Goal: Check status: Check status

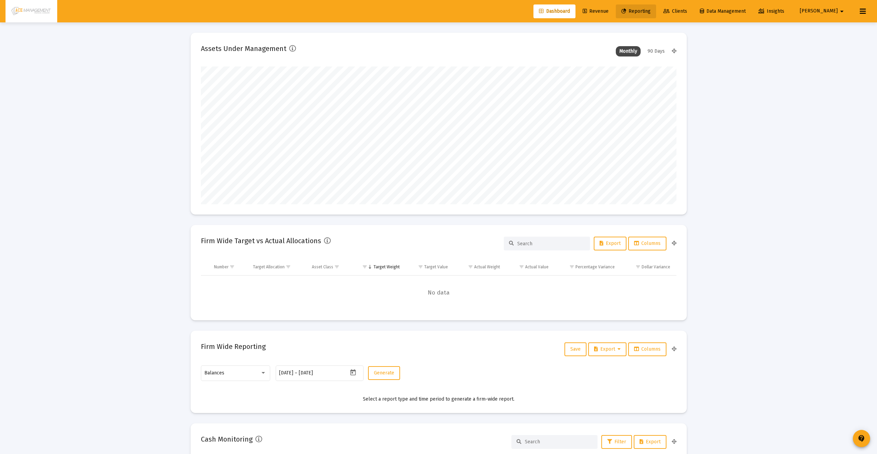
click at [656, 8] on link "Reporting" at bounding box center [636, 11] width 40 height 14
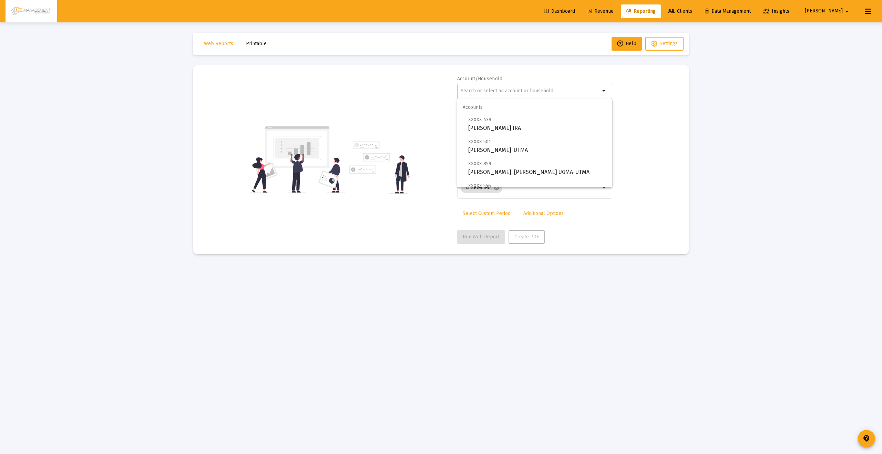
click at [546, 92] on input "text" at bounding box center [531, 91] width 140 height 6
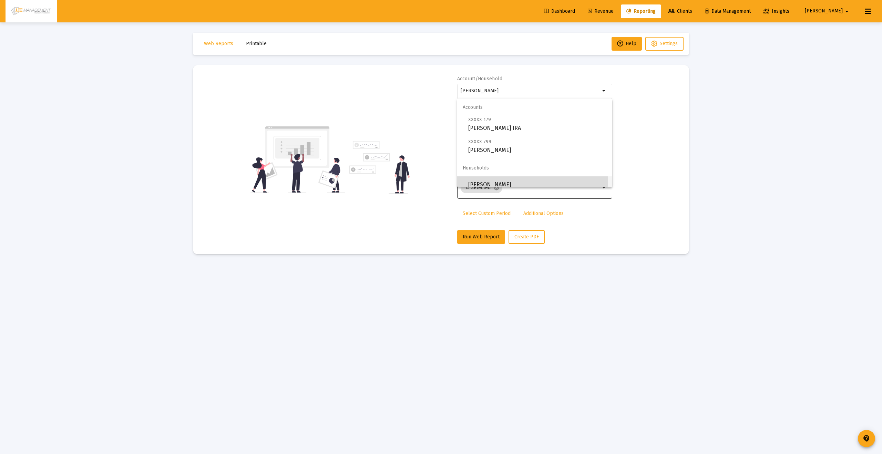
click at [522, 179] on span "[PERSON_NAME]" at bounding box center [537, 184] width 138 height 17
type input "[PERSON_NAME]"
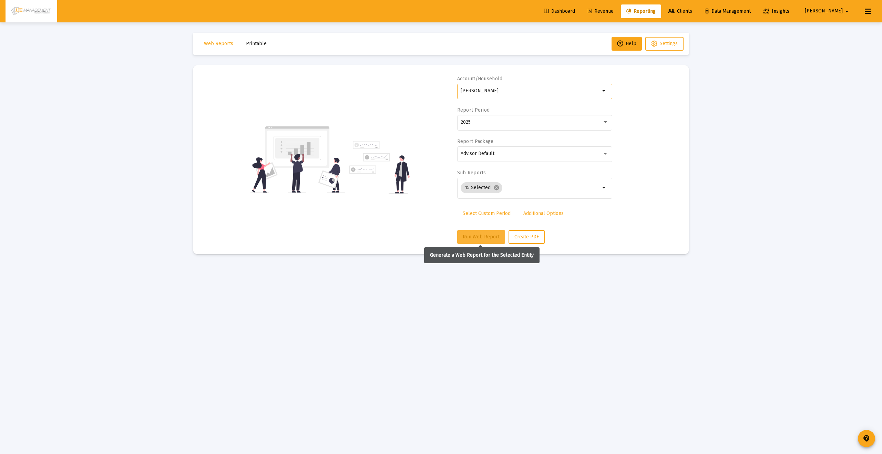
click at [459, 237] on button "Run Web Report" at bounding box center [481, 237] width 48 height 14
select select "View all"
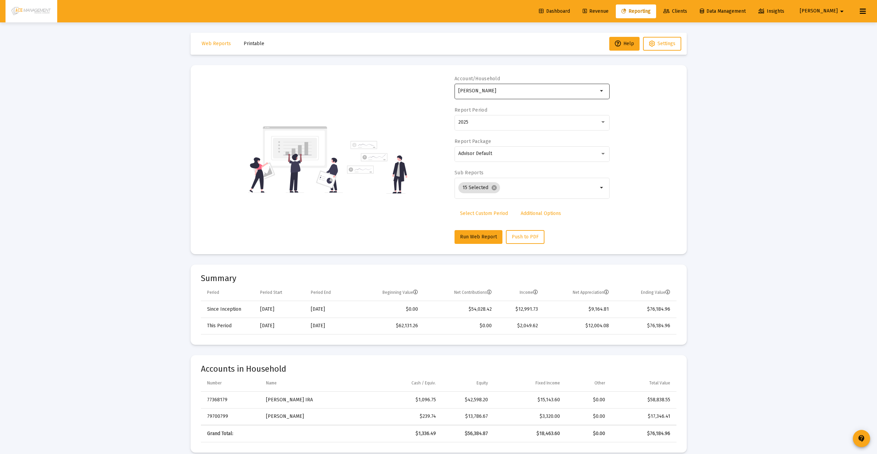
click at [509, 90] on input "[PERSON_NAME]" at bounding box center [528, 91] width 140 height 6
click at [510, 90] on input "[PERSON_NAME]" at bounding box center [528, 91] width 140 height 6
click at [505, 151] on span "XXXXX 019 [PERSON_NAME] IRA" at bounding box center [534, 145] width 138 height 17
type input "[PERSON_NAME] IRA"
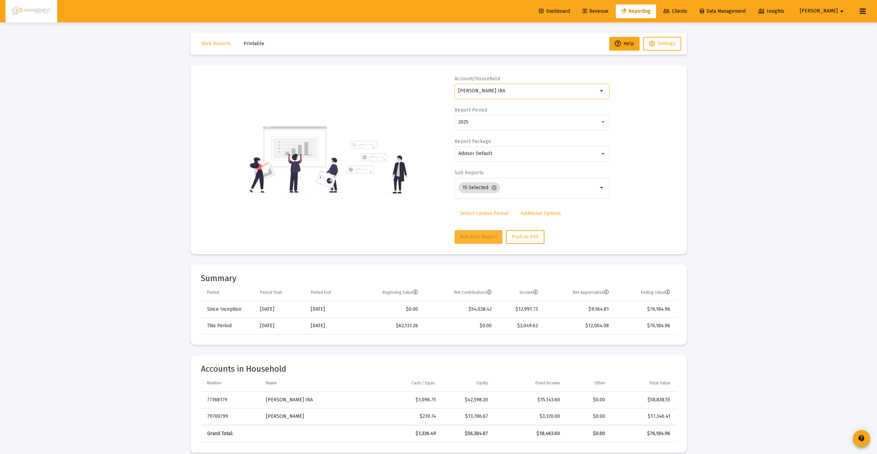
click at [478, 235] on span "Run Web Report" at bounding box center [478, 237] width 37 height 6
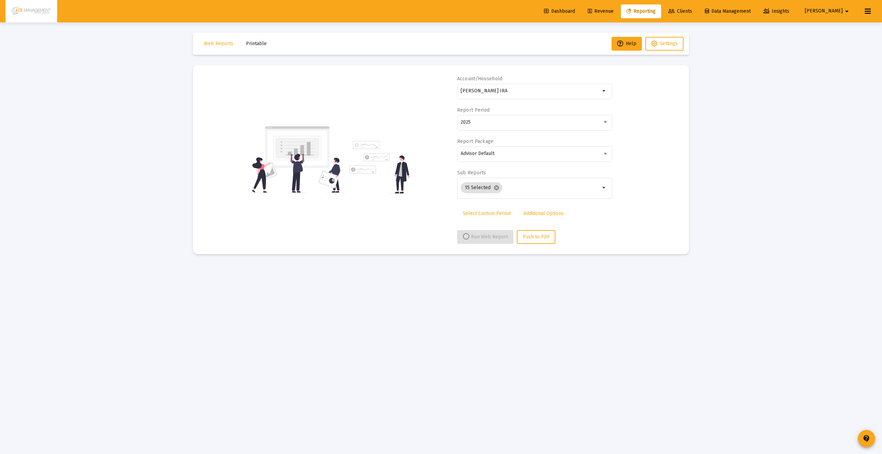
select select "View all"
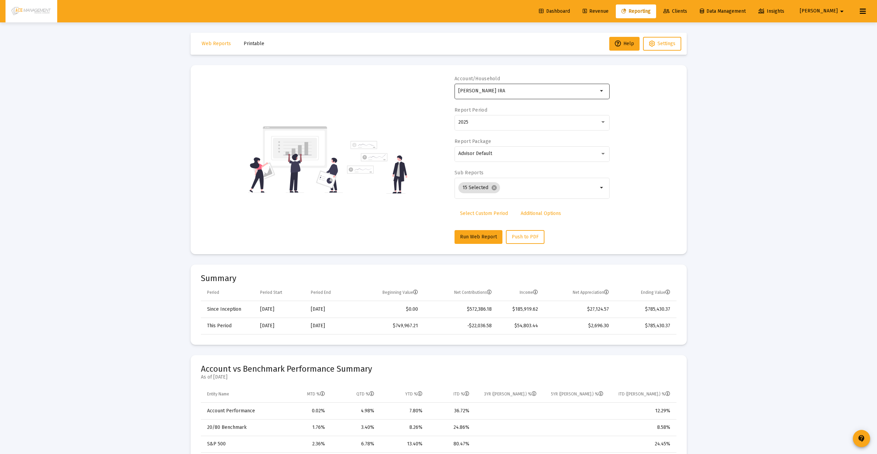
click at [523, 88] on input "[PERSON_NAME] IRA" at bounding box center [528, 91] width 140 height 6
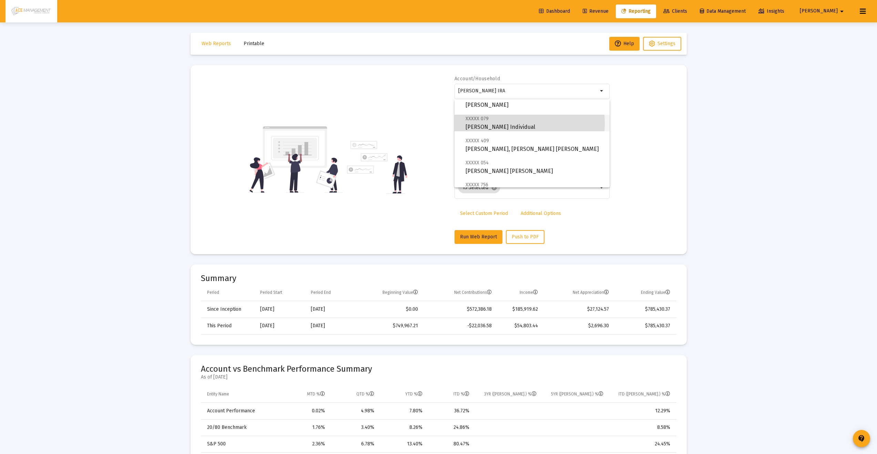
click at [513, 123] on span "XXXXX 079 Preston, Philip Individual" at bounding box center [534, 122] width 138 height 17
type input "[PERSON_NAME] Individual"
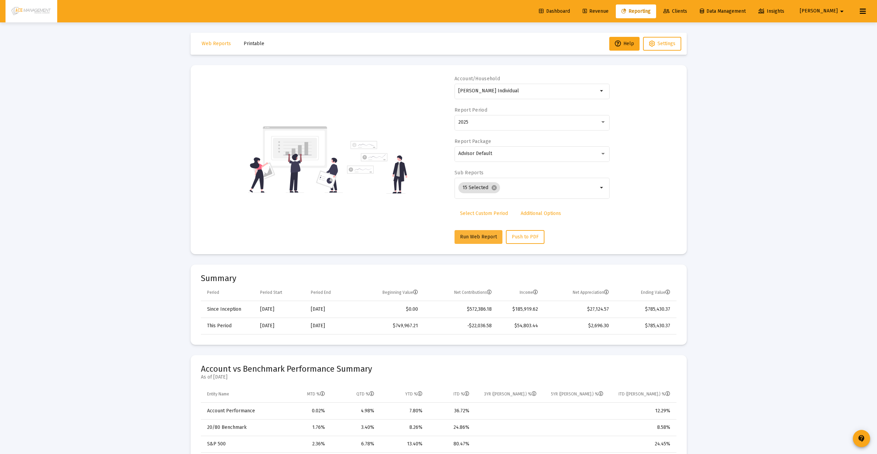
drag, startPoint x: 459, startPoint y: 228, endPoint x: 461, endPoint y: 233, distance: 5.0
click at [459, 228] on div "Account/Household Preston, Philip Individual arrow_drop_down Report Period 2025…" at bounding box center [531, 159] width 155 height 168
click at [461, 233] on button "Run Web Report" at bounding box center [478, 237] width 48 height 14
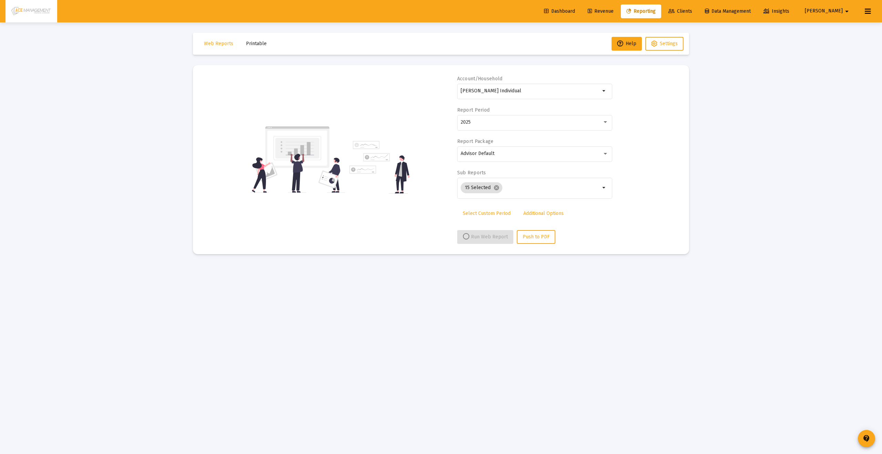
select select "View all"
click at [545, 94] on div at bounding box center [531, 90] width 140 height 17
click at [482, 119] on span "XXXXX 179" at bounding box center [479, 120] width 23 height 6
type input "[PERSON_NAME] IRA"
click at [472, 240] on button "Run Web Report" at bounding box center [481, 237] width 48 height 14
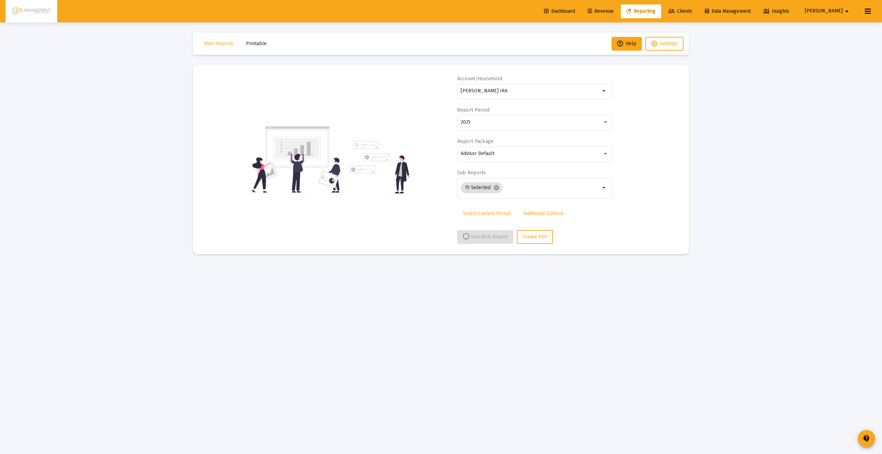
select select "View all"
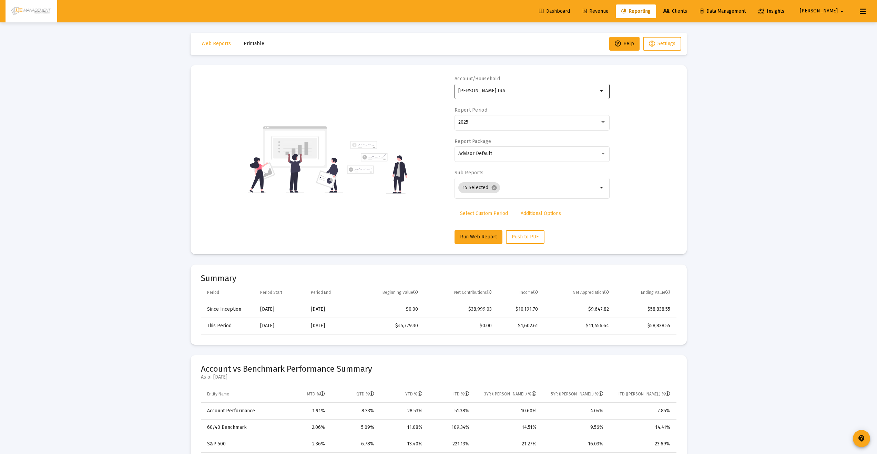
click at [504, 86] on div "[PERSON_NAME] IRA" at bounding box center [528, 90] width 140 height 17
click at [484, 141] on span "XXXXX 019" at bounding box center [476, 142] width 23 height 6
type input "[PERSON_NAME] IRA"
click at [464, 232] on button "Run Web Report" at bounding box center [478, 237] width 48 height 14
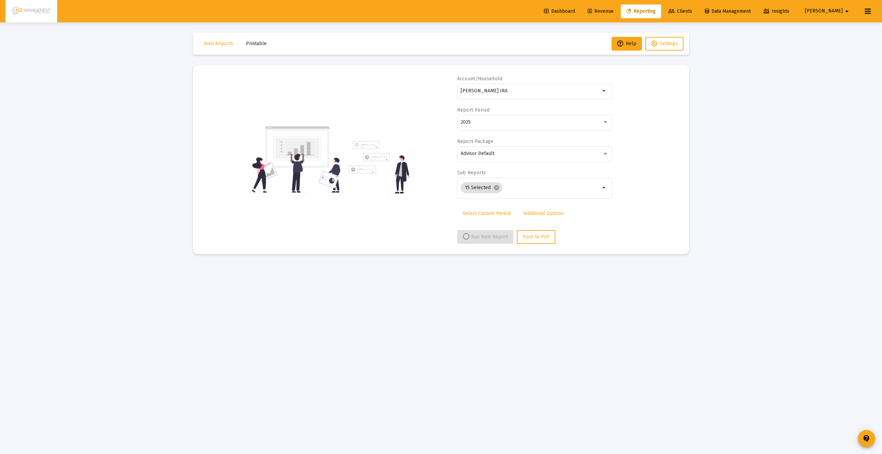
select select "View all"
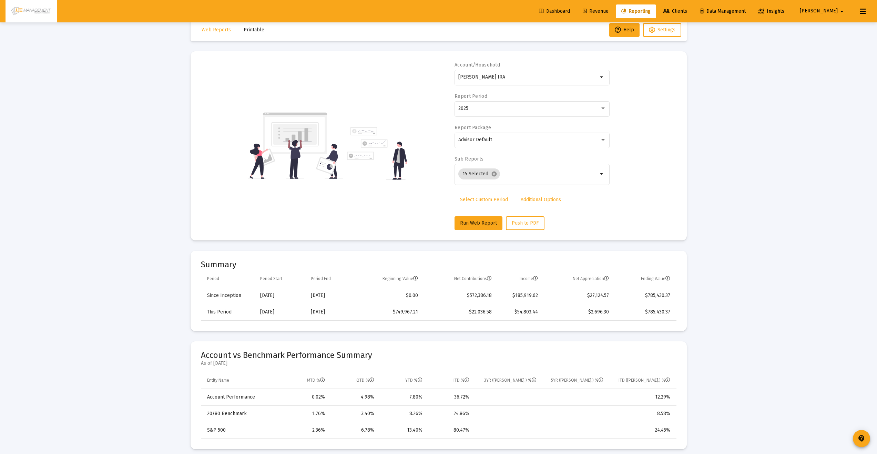
scroll to position [14, 0]
click at [523, 77] on input "[PERSON_NAME] IRA" at bounding box center [528, 77] width 140 height 6
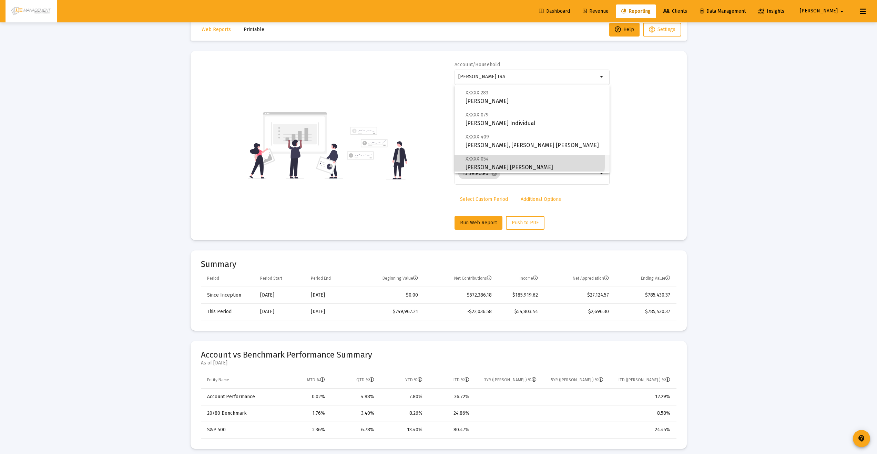
click at [508, 160] on span "XXXXX 054 [PERSON_NAME] [PERSON_NAME]" at bounding box center [534, 163] width 138 height 17
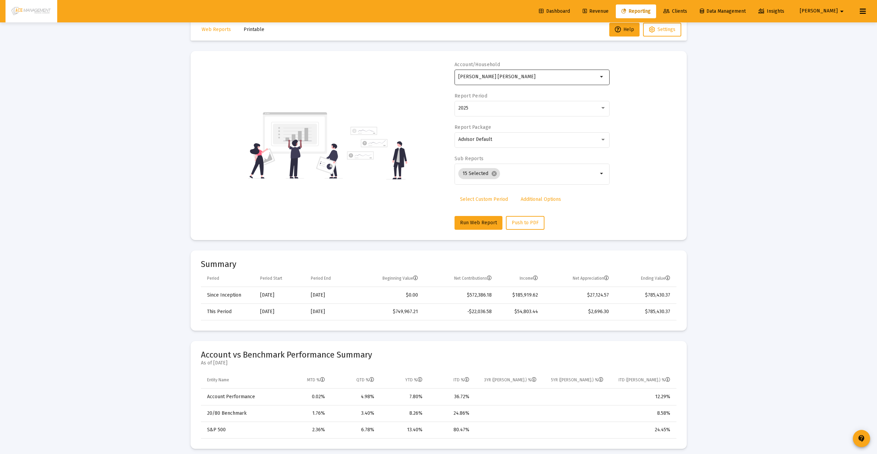
click at [504, 82] on div "[PERSON_NAME] [PERSON_NAME]" at bounding box center [528, 76] width 140 height 17
click at [499, 154] on span "XXXXX 283 [PERSON_NAME]" at bounding box center [534, 153] width 138 height 17
type input "[PERSON_NAME]"
click at [475, 224] on span "Run Web Report" at bounding box center [478, 223] width 37 height 6
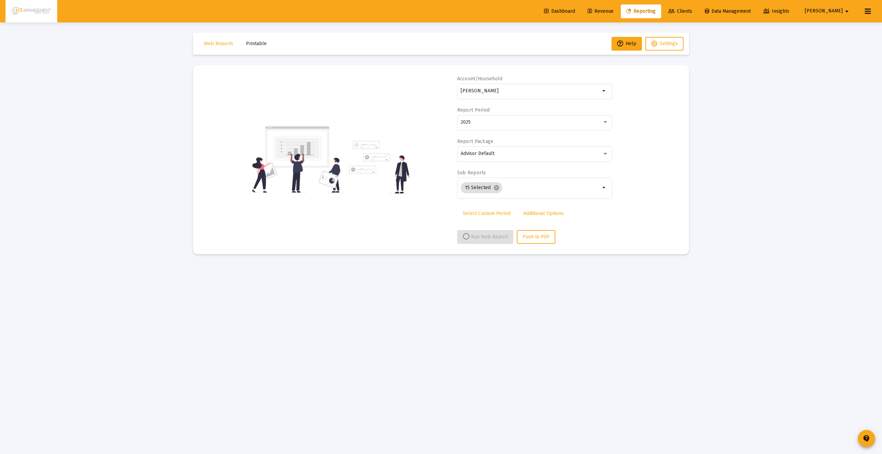
select select "View all"
click at [520, 89] on input "text" at bounding box center [531, 91] width 140 height 6
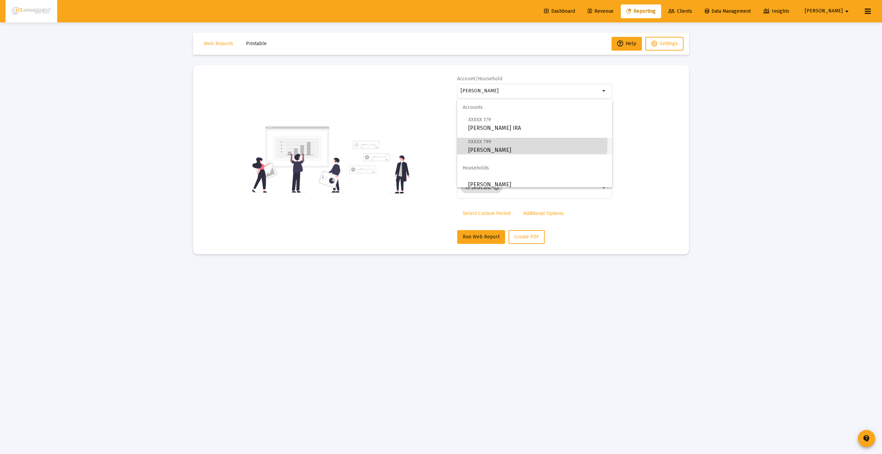
click at [482, 143] on span "XXXXX 799" at bounding box center [479, 142] width 23 height 6
type input "[PERSON_NAME]"
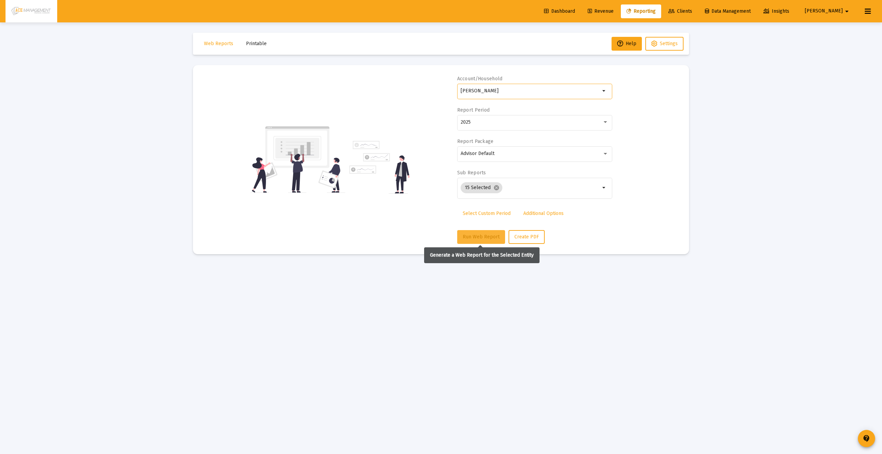
click at [475, 235] on span "Run Web Report" at bounding box center [481, 237] width 37 height 6
select select "View all"
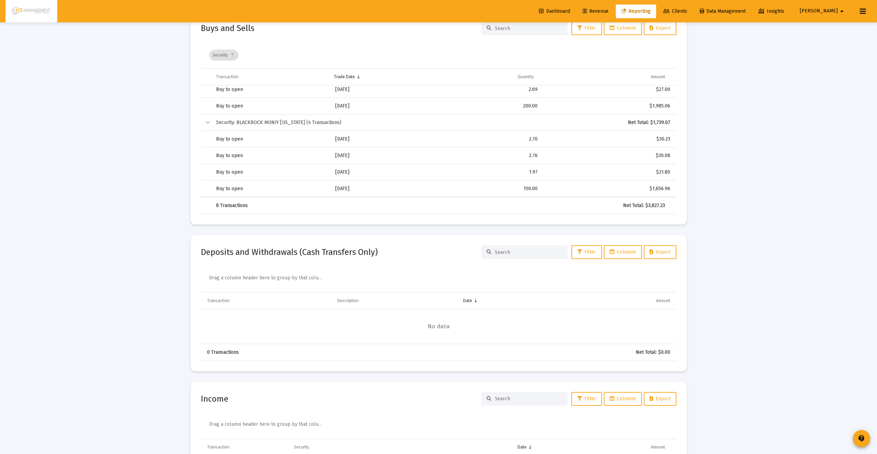
scroll to position [1962, 0]
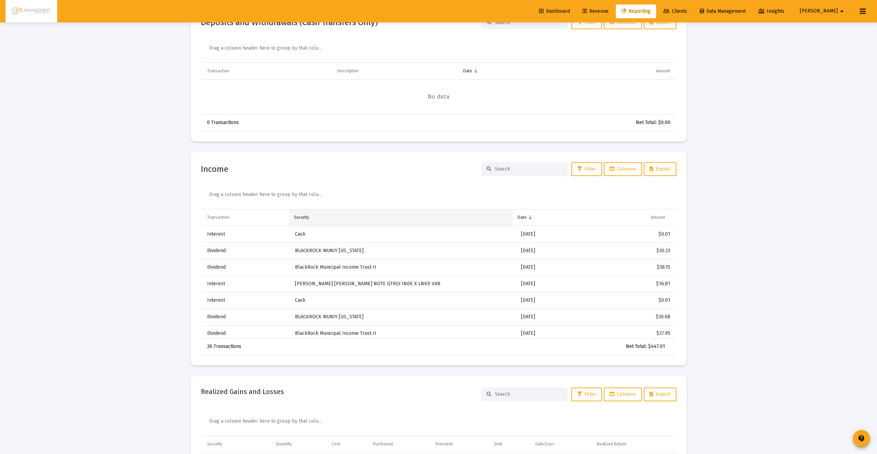
click at [304, 220] on td "Security" at bounding box center [401, 217] width 224 height 17
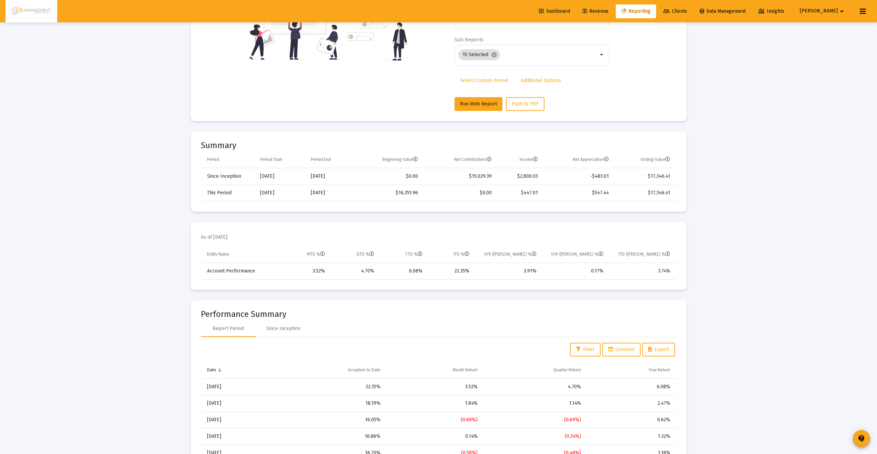
scroll to position [0, 0]
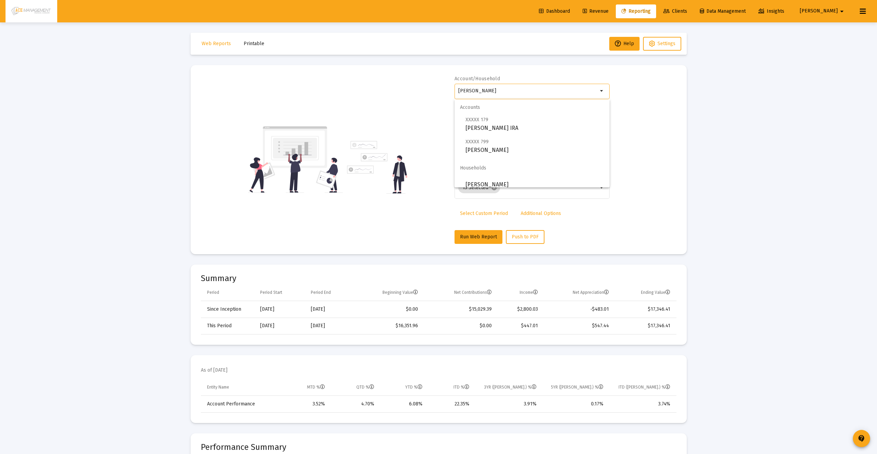
drag, startPoint x: 525, startPoint y: 93, endPoint x: 434, endPoint y: 93, distance: 91.0
click at [443, 94] on div "Account/Household Melcher, John Individual arrow_drop_down Report Period 2025 R…" at bounding box center [438, 159] width 475 height 168
click at [503, 127] on span "XXXXX 862 Preston, Bonnie Roth IRA" at bounding box center [534, 123] width 138 height 17
type input "[PERSON_NAME] [PERSON_NAME]"
click at [464, 234] on span "Run Web Report" at bounding box center [478, 237] width 37 height 6
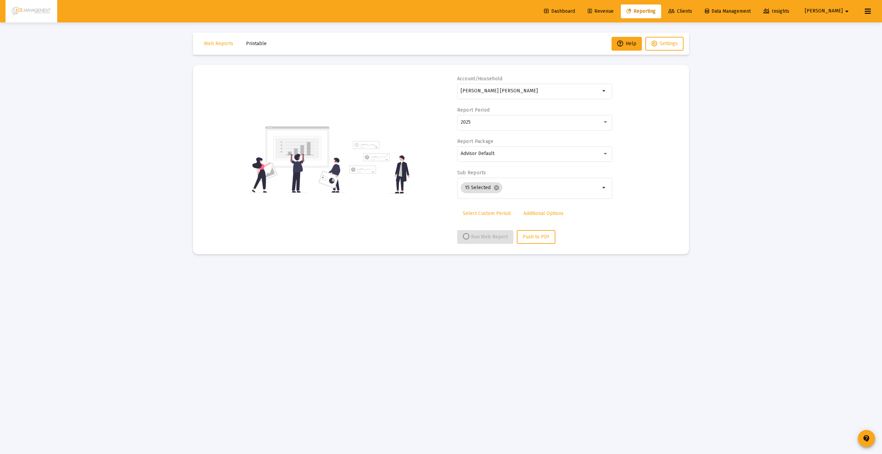
select select "View all"
